Goal: Task Accomplishment & Management: Complete application form

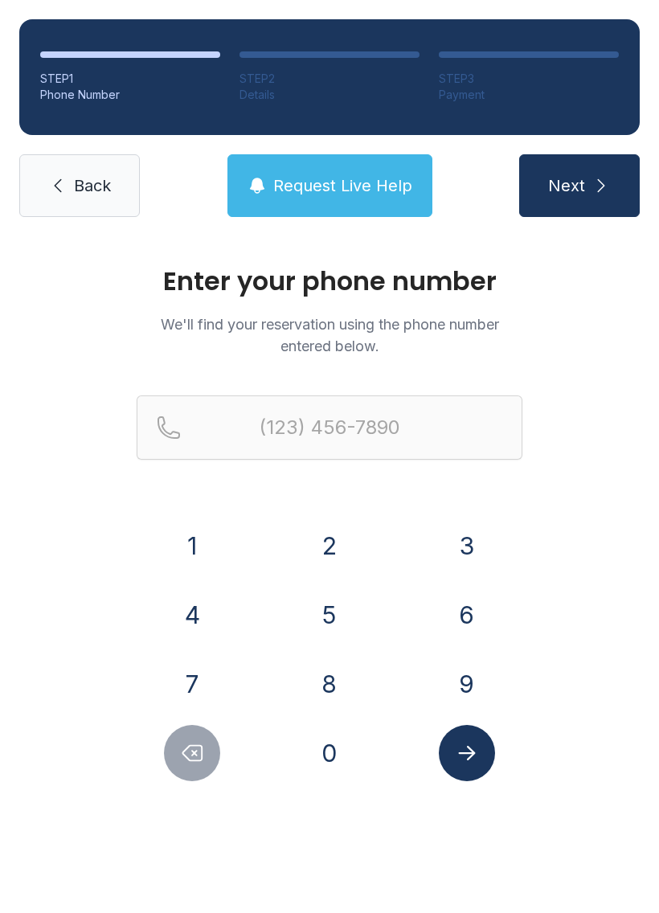
click at [209, 678] on button "7" at bounding box center [192, 684] width 56 height 56
click at [208, 678] on button "7" at bounding box center [192, 684] width 56 height 56
click at [339, 773] on button "0" at bounding box center [329, 753] width 56 height 56
click at [219, 608] on button "4" at bounding box center [192, 615] width 56 height 56
click at [198, 730] on button "Delete number" at bounding box center [192, 753] width 56 height 56
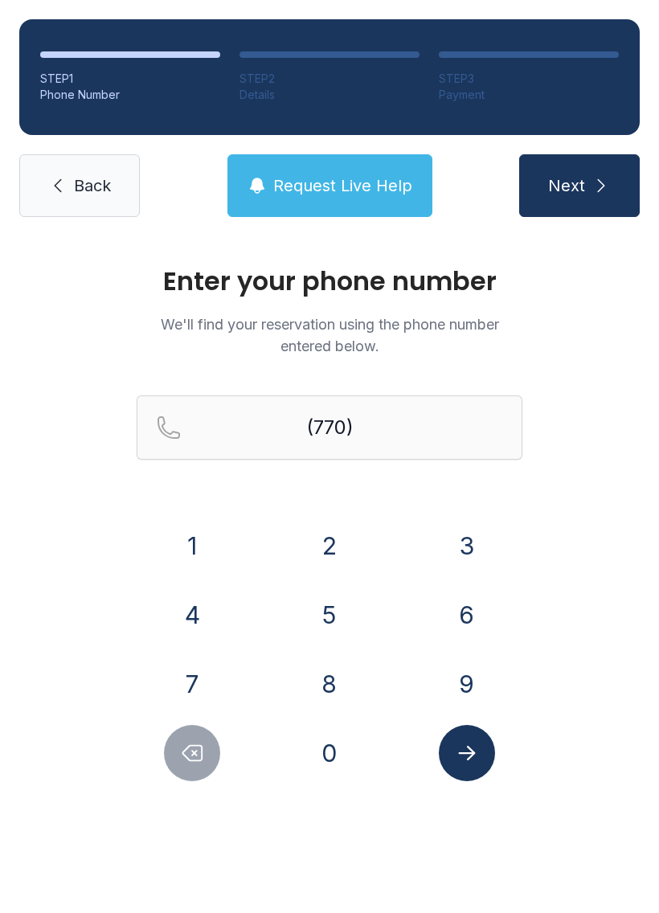
click at [213, 669] on button "7" at bounding box center [192, 684] width 56 height 56
click at [215, 542] on button "1" at bounding box center [192, 546] width 56 height 56
click at [325, 609] on button "5" at bounding box center [329, 615] width 56 height 56
click at [344, 740] on button "0" at bounding box center [329, 753] width 56 height 56
click at [204, 598] on button "4" at bounding box center [192, 615] width 56 height 56
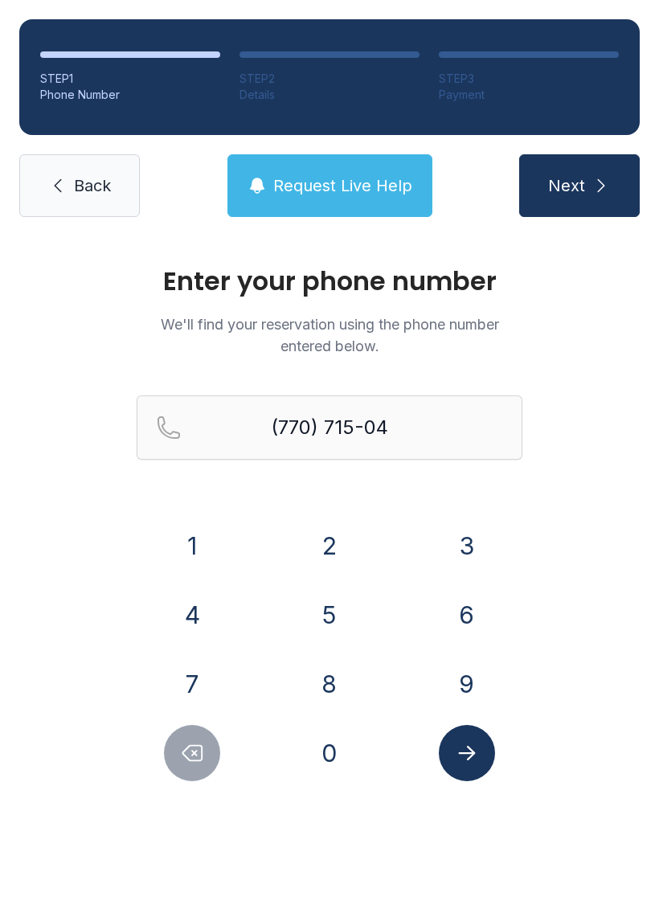
click at [204, 597] on button "4" at bounding box center [192, 615] width 56 height 56
click at [321, 540] on button "2" at bounding box center [329, 546] width 56 height 56
click at [471, 747] on icon "Submit lookup form" at bounding box center [467, 753] width 24 height 24
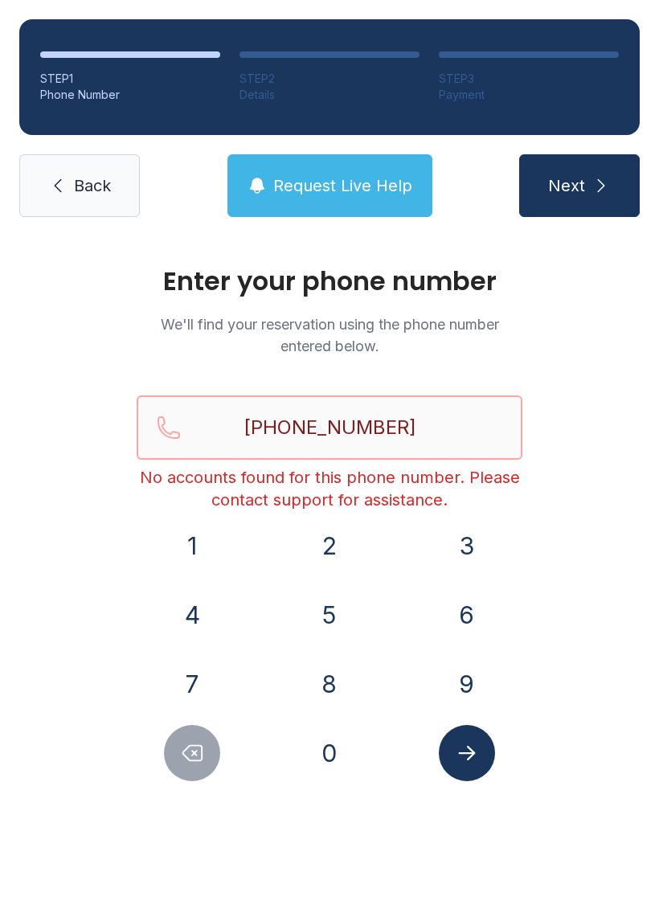
click at [433, 415] on input "[PHONE_NUMBER]" at bounding box center [330, 427] width 386 height 64
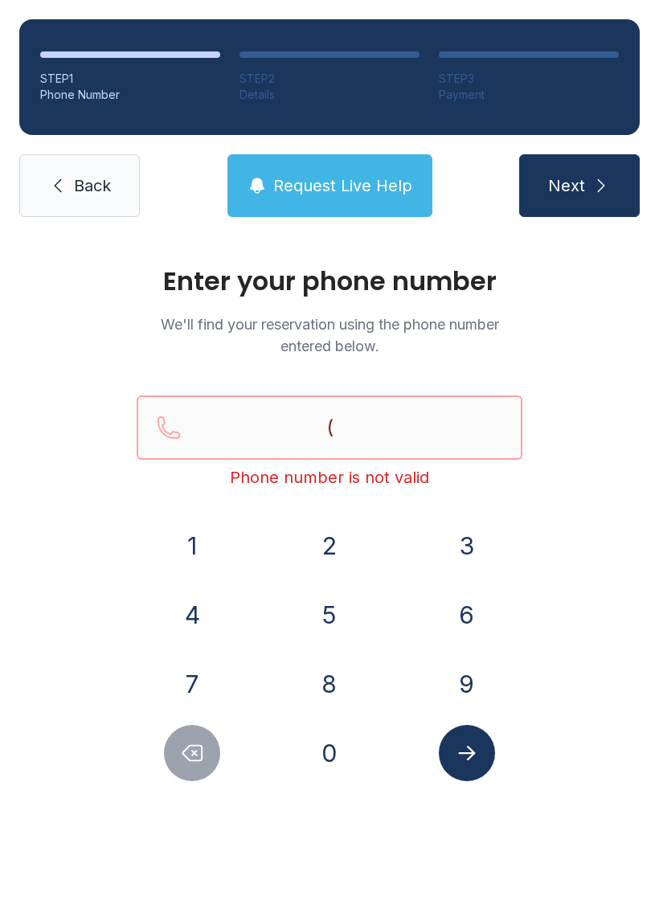
type input "("
click at [88, 178] on span "Back" at bounding box center [92, 185] width 37 height 23
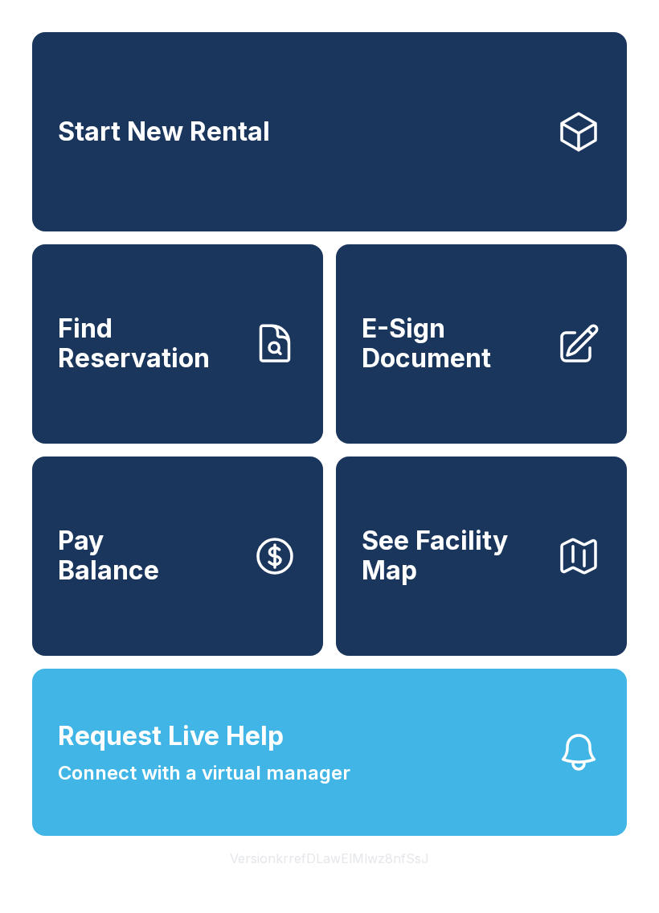
click at [175, 342] on span "Find Reservation" at bounding box center [149, 343] width 182 height 59
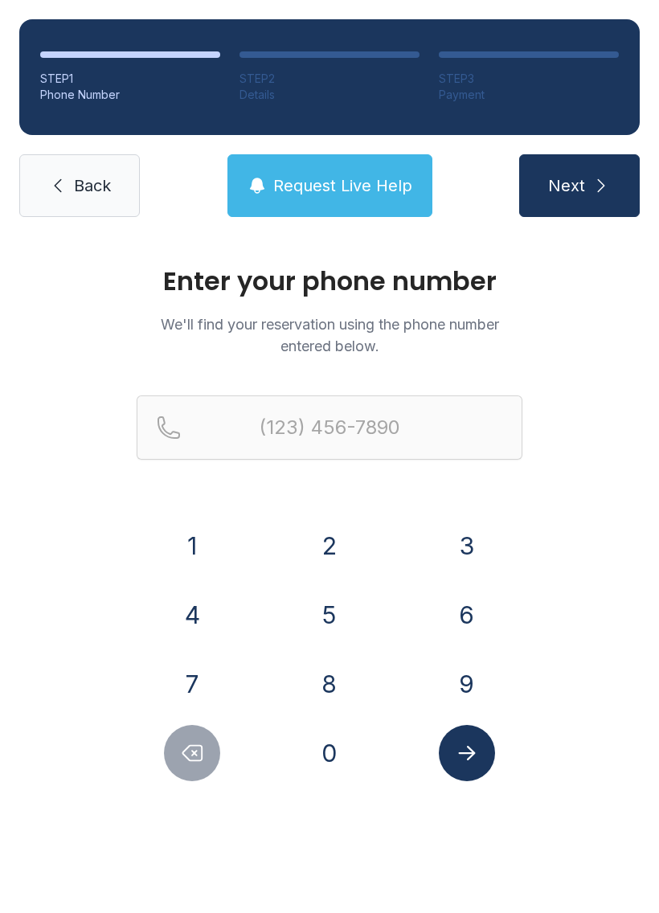
click at [219, 676] on button "7" at bounding box center [192, 684] width 56 height 56
click at [222, 678] on div "7" at bounding box center [193, 684] width 112 height 56
click at [202, 673] on button "7" at bounding box center [192, 684] width 56 height 56
click at [342, 759] on button "0" at bounding box center [329, 753] width 56 height 56
click at [328, 653] on div "1 2 3 4 5 6 7 8 9 0" at bounding box center [330, 650] width 386 height 264
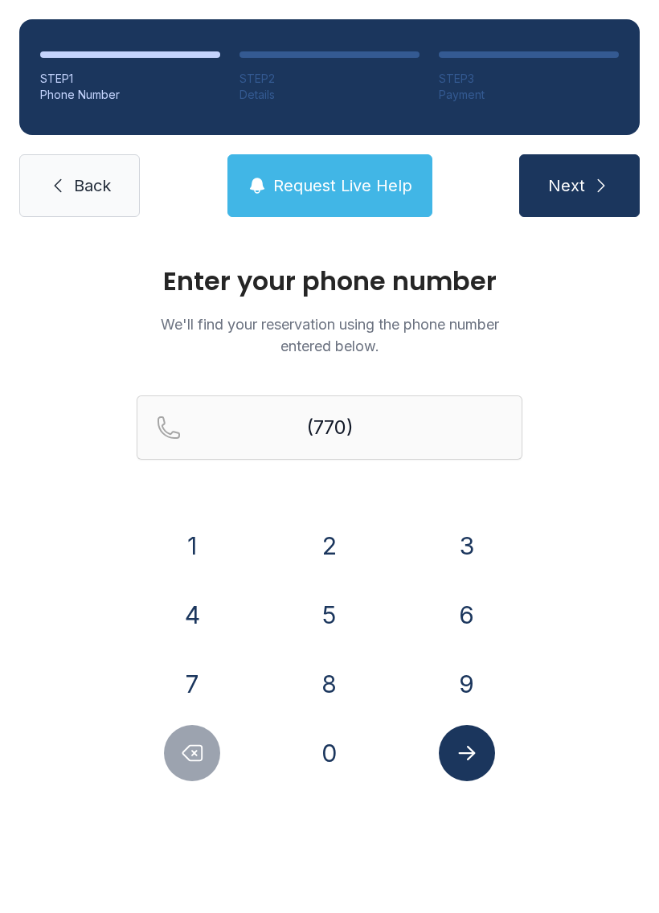
click at [340, 689] on button "8" at bounding box center [329, 684] width 56 height 56
click at [338, 754] on button "0" at bounding box center [329, 753] width 56 height 56
click at [335, 621] on button "5" at bounding box center [329, 615] width 56 height 56
click at [467, 695] on button "9" at bounding box center [467, 684] width 56 height 56
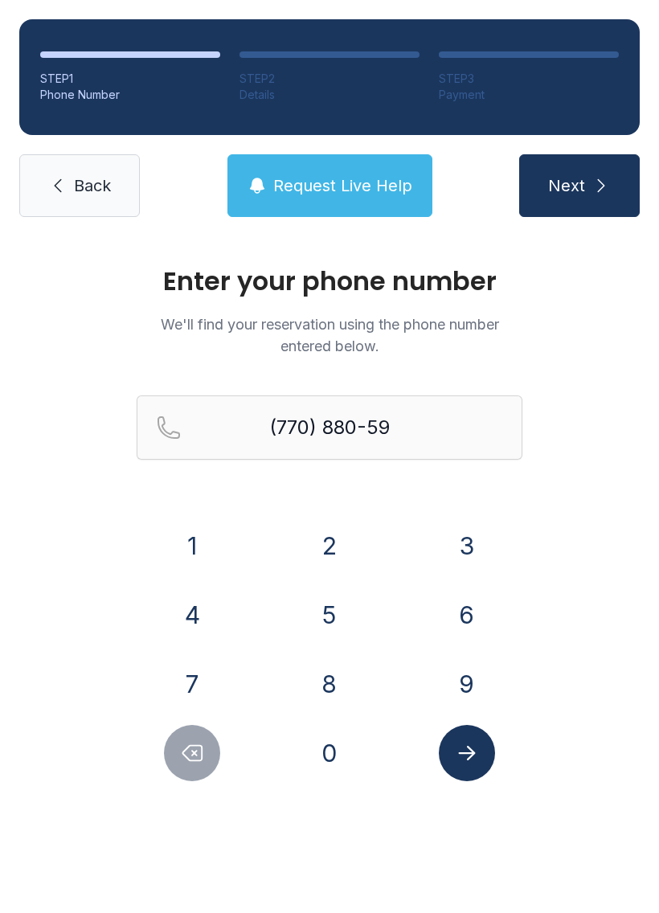
click at [324, 554] on button "2" at bounding box center [329, 546] width 56 height 56
click at [202, 530] on button "1" at bounding box center [192, 546] width 56 height 56
type input "[PHONE_NUMBER]"
click at [466, 760] on icon "Submit lookup form" at bounding box center [467, 753] width 24 height 24
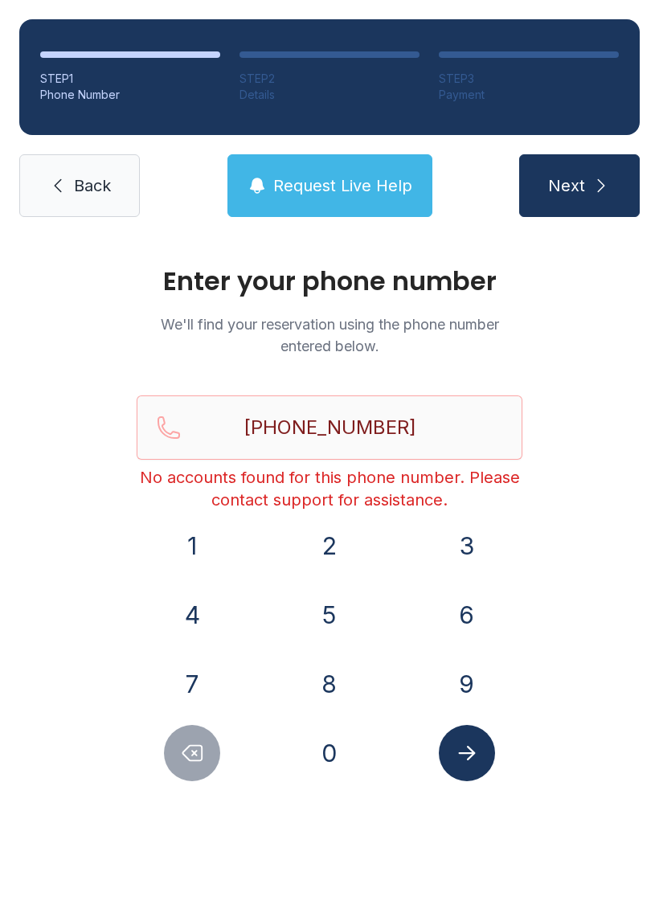
click at [360, 188] on span "Request Live Help" at bounding box center [342, 185] width 139 height 23
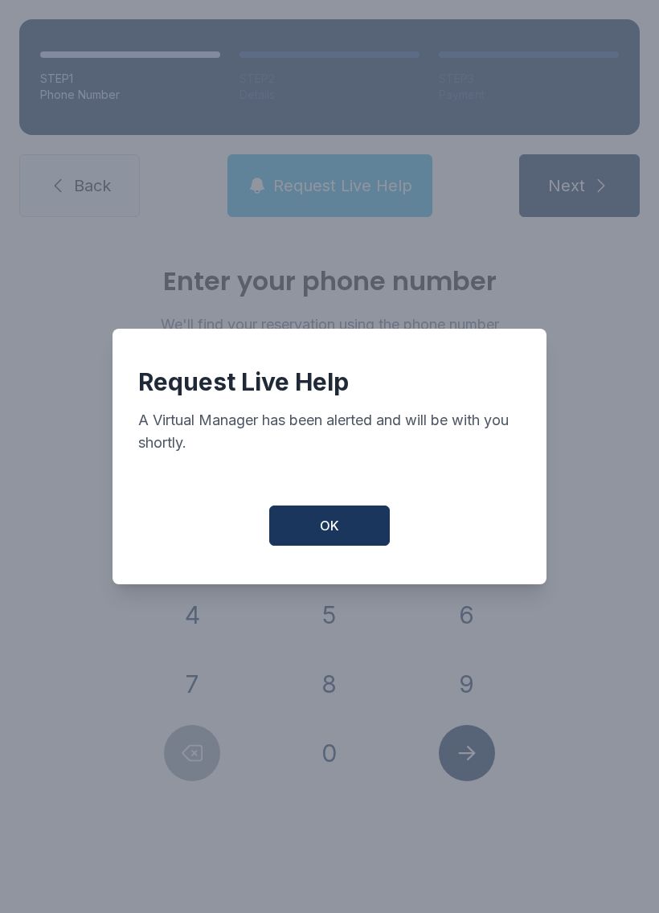
click at [357, 534] on button "OK" at bounding box center [329, 525] width 121 height 40
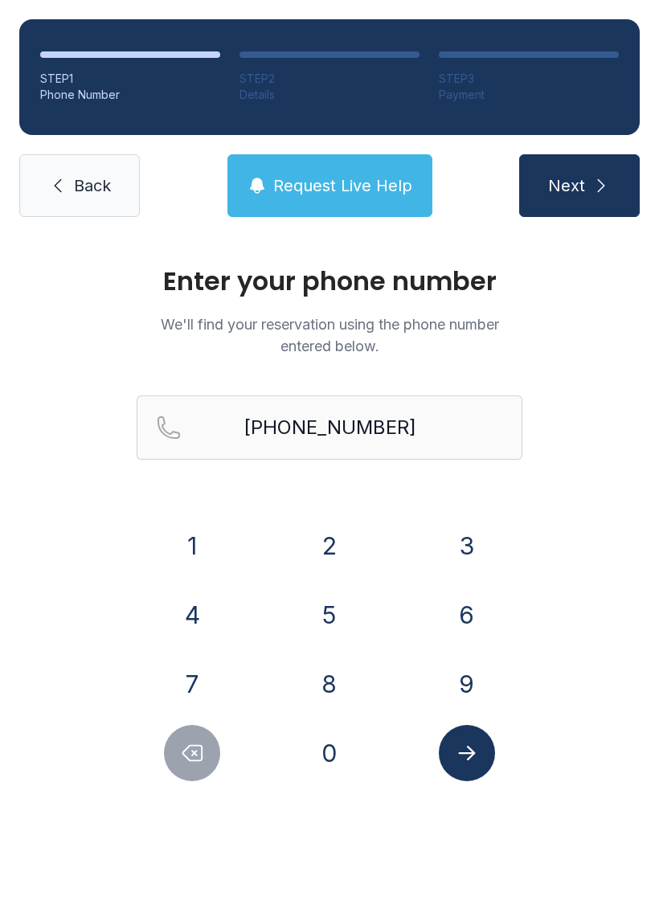
click at [84, 189] on span "Back" at bounding box center [92, 185] width 37 height 23
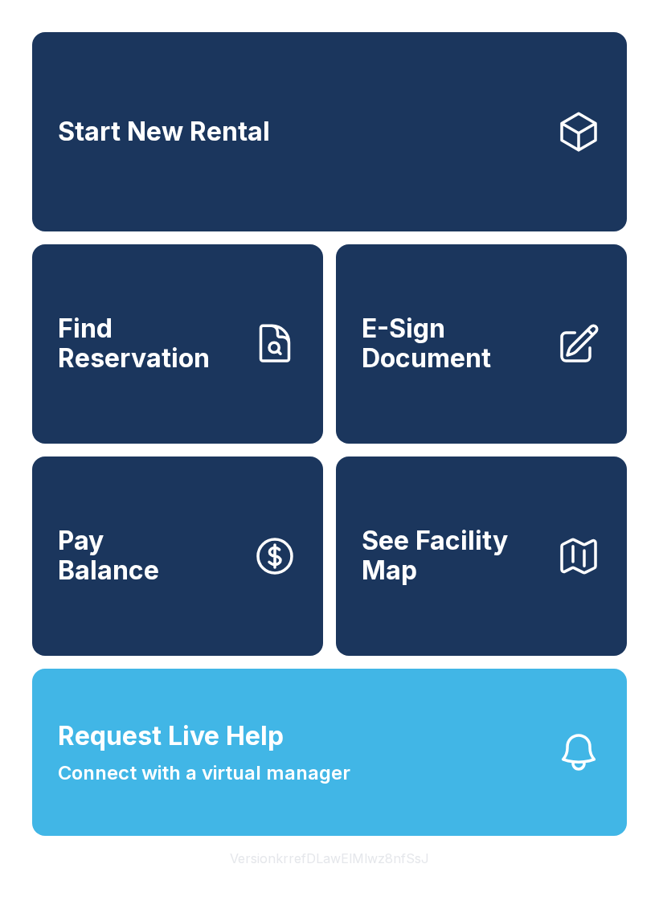
click at [86, 181] on link "Start New Rental" at bounding box center [329, 131] width 595 height 199
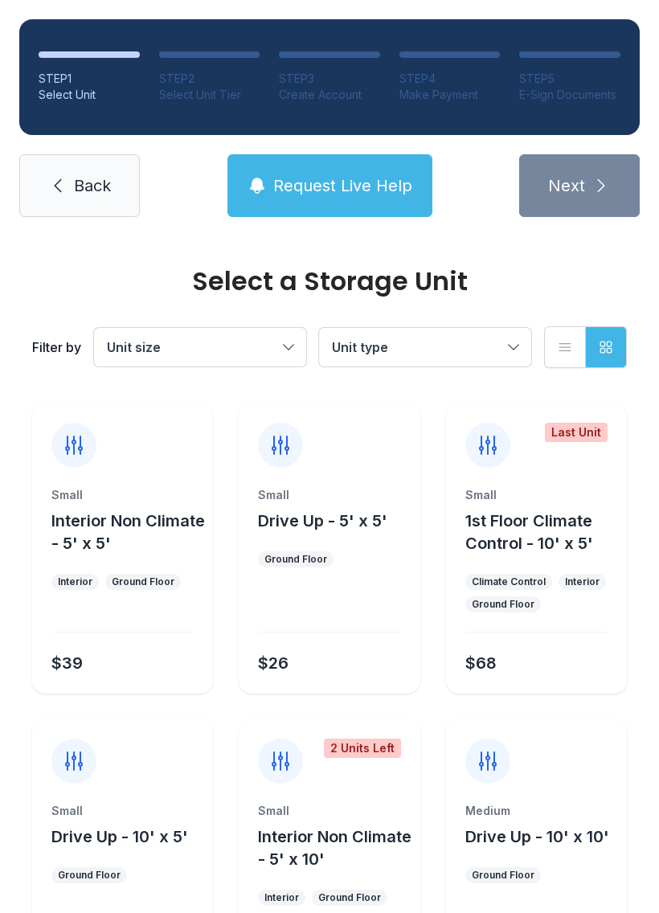
click at [330, 166] on button "Request Live Help" at bounding box center [329, 185] width 205 height 63
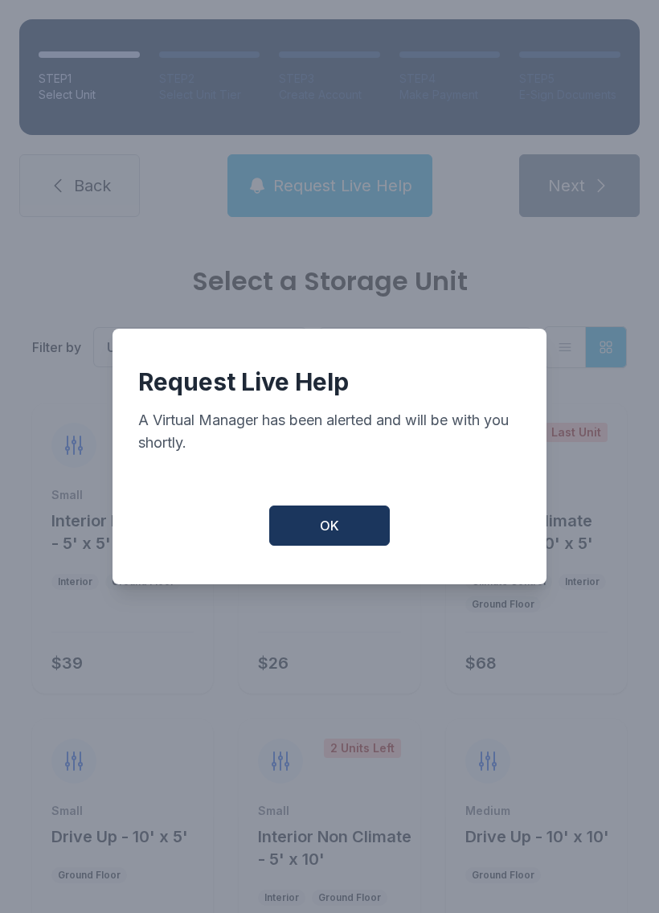
click at [312, 534] on button "OK" at bounding box center [329, 525] width 121 height 40
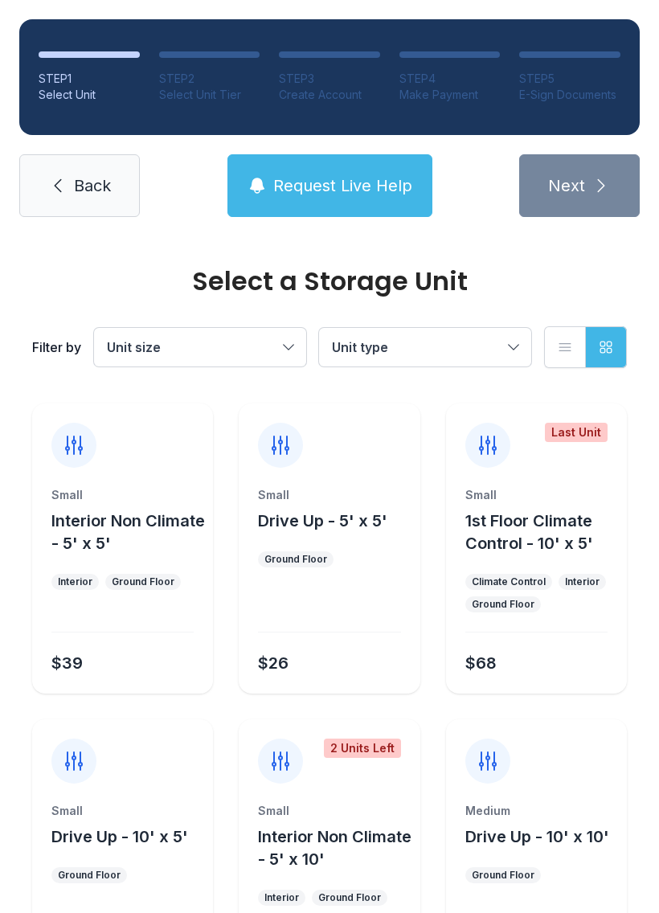
click at [375, 207] on button "Request Live Help" at bounding box center [329, 185] width 205 height 63
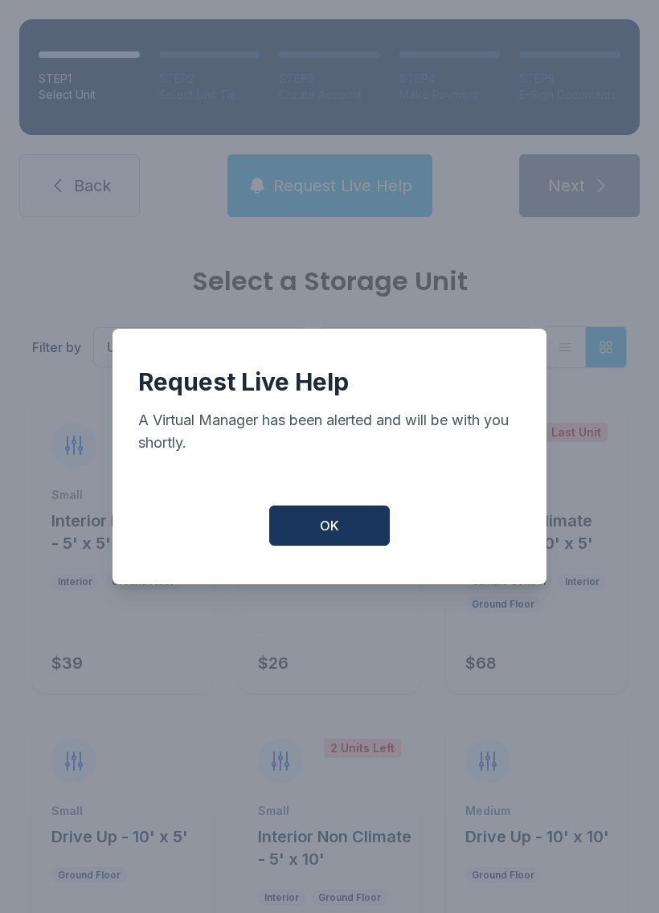
click at [350, 537] on button "OK" at bounding box center [329, 525] width 121 height 40
